Goal: Information Seeking & Learning: Learn about a topic

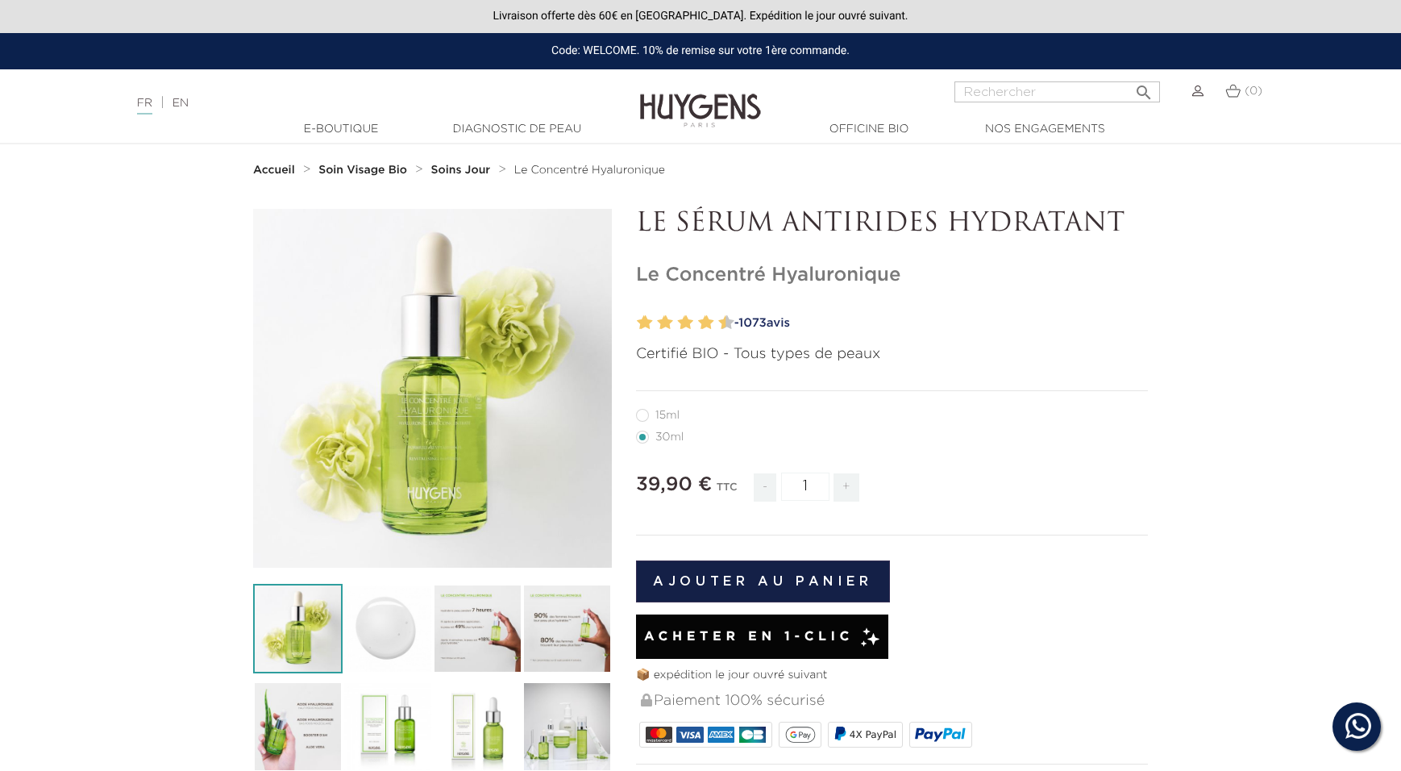
click at [638, 415] on label12"] "15ml" at bounding box center [667, 415] width 63 height 13
radio input "true"
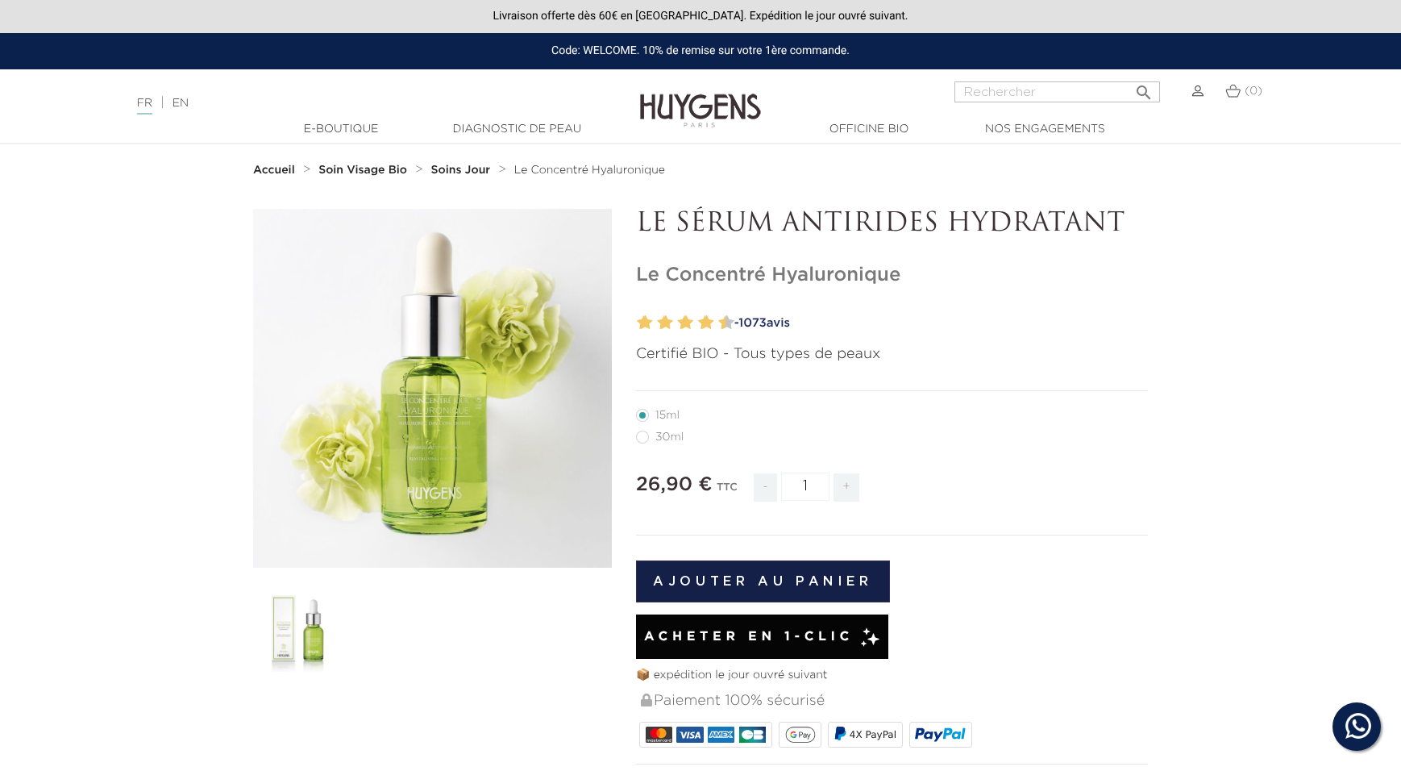
click at [639, 439] on label22"] "30ml" at bounding box center [669, 437] width 67 height 13
radio input "true"
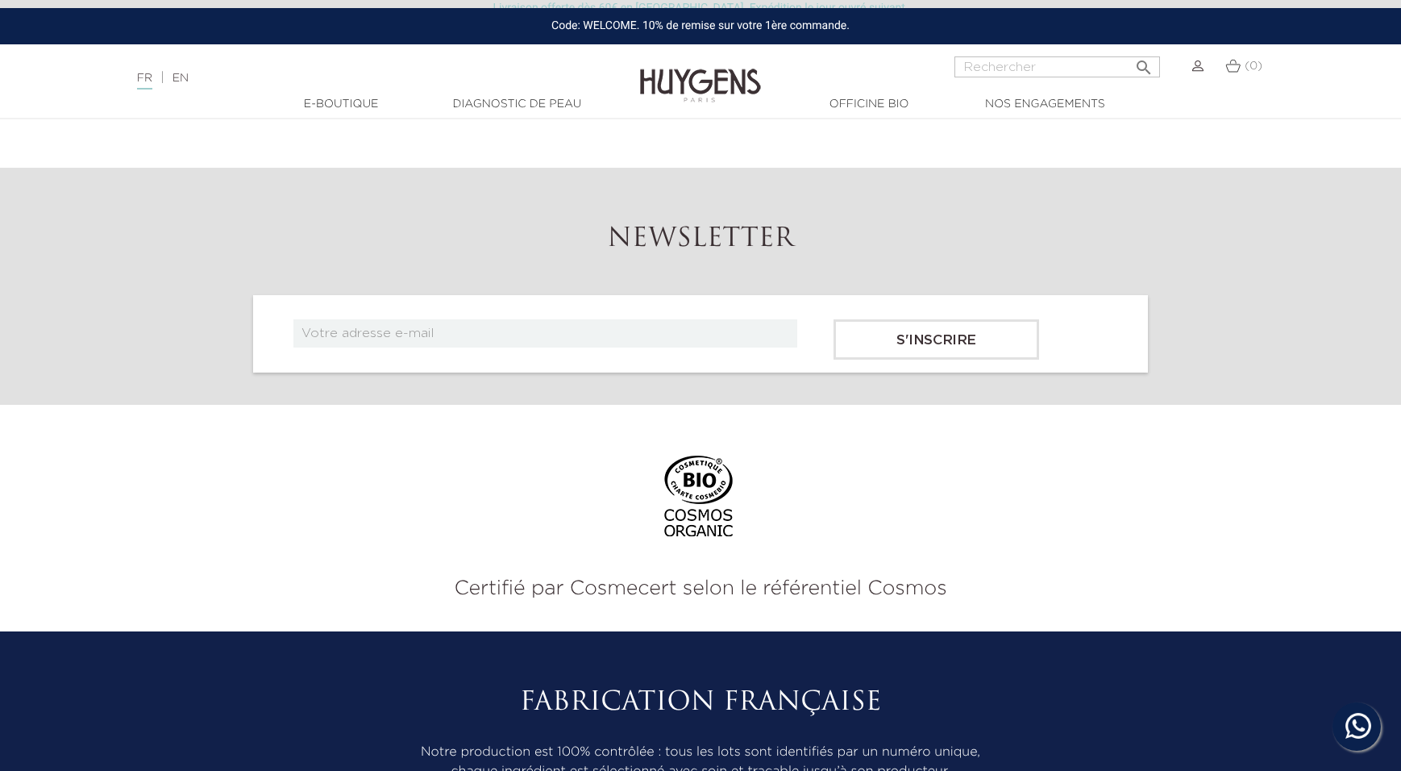
scroll to position [2796, 0]
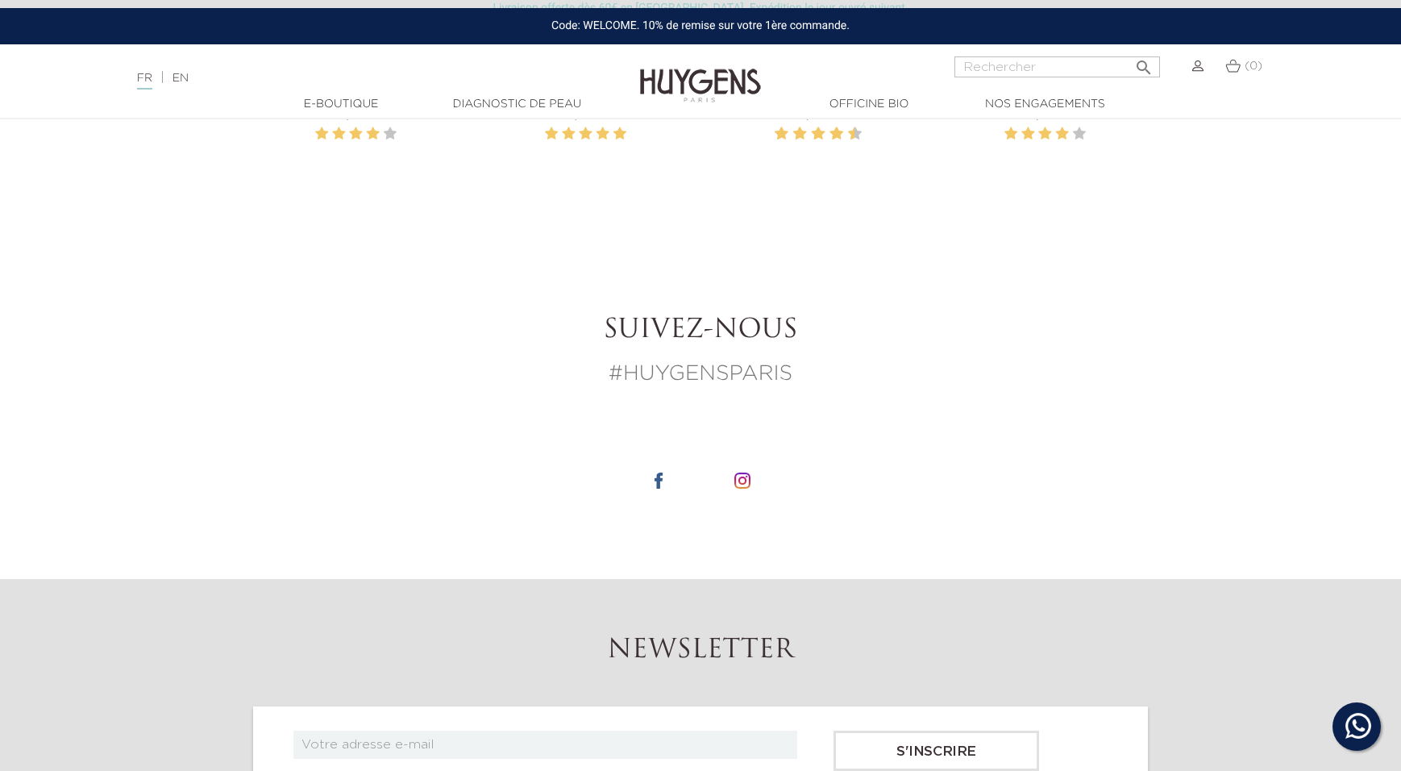
click at [506, 102] on link "Diagnostic de peau" at bounding box center [516, 104] width 161 height 17
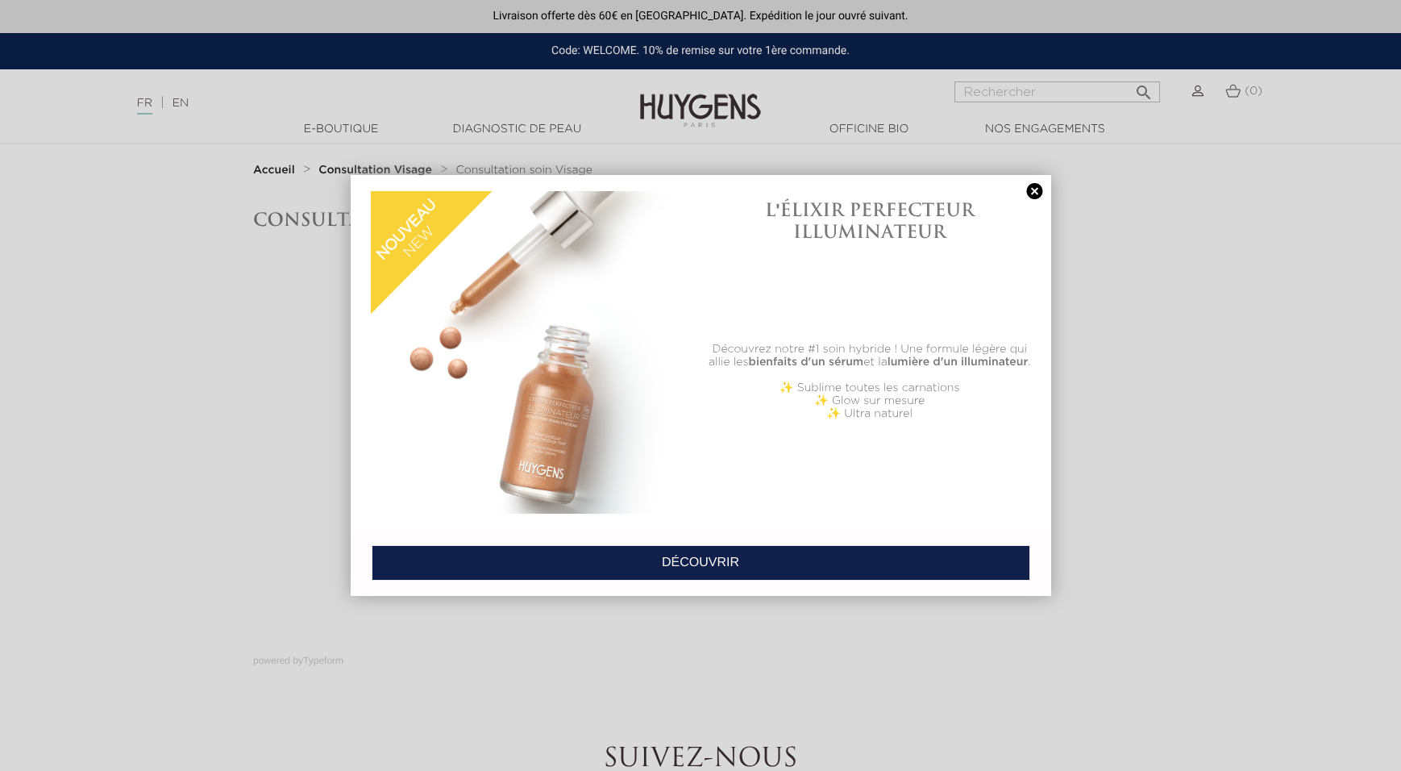
click at [1034, 188] on link at bounding box center [1035, 191] width 23 height 17
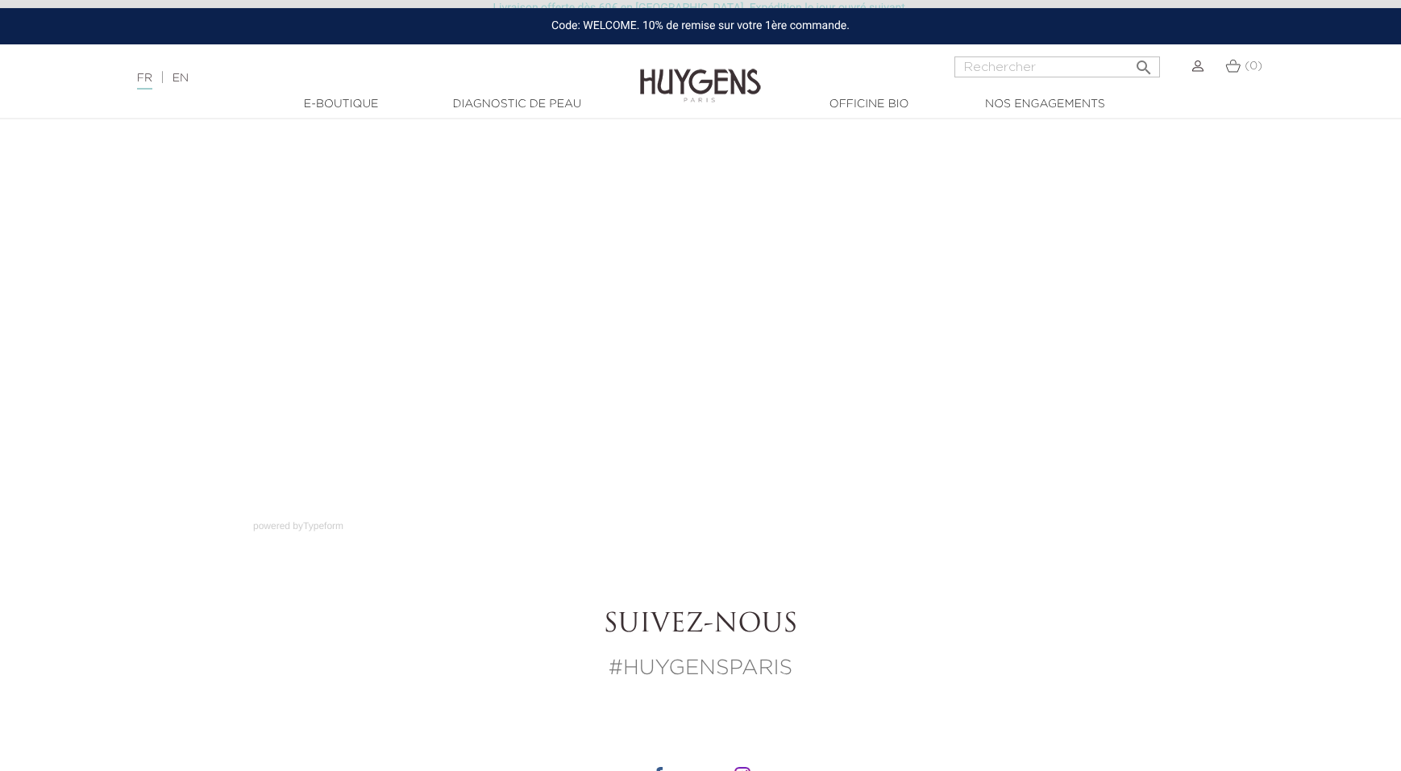
scroll to position [164, 0]
